Goal: Task Accomplishment & Management: Use online tool/utility

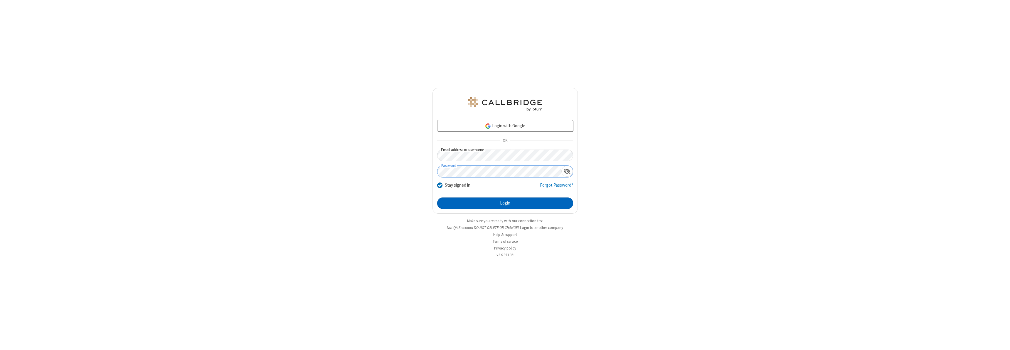
click at [505, 203] on button "Login" at bounding box center [505, 203] width 136 height 12
